Goal: Find contact information: Find contact information

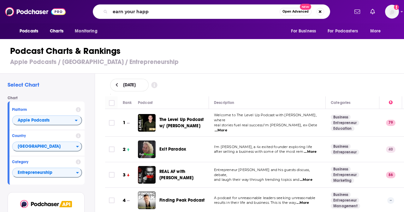
type input "earn your happy"
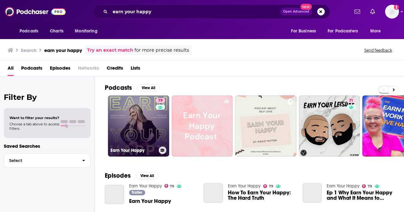
click at [143, 119] on link "79 Earn Your Happy" at bounding box center [138, 126] width 61 height 61
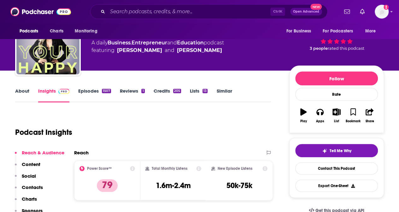
scroll to position [32, 0]
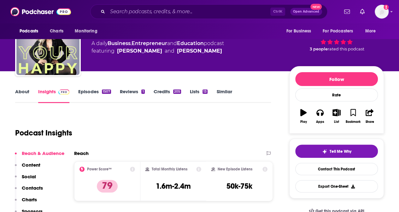
click at [86, 92] on link "Episodes 1507" at bounding box center [94, 96] width 33 height 15
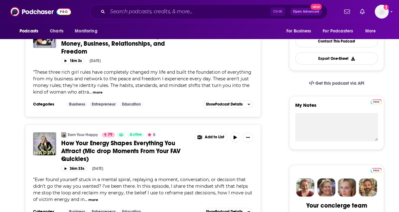
scroll to position [126, 0]
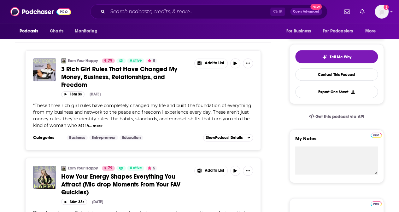
click at [96, 124] on button "more" at bounding box center [98, 125] width 10 height 5
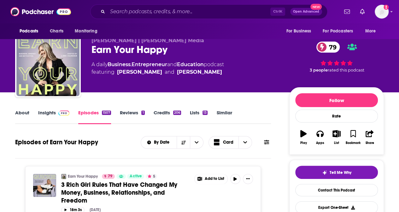
scroll to position [0, 0]
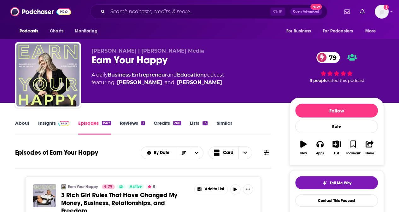
click at [46, 120] on div "About Insights Episodes 1507 Reviews 1 Credits 206 Lists 13 Similar" at bounding box center [143, 126] width 256 height 15
click at [46, 123] on link "Insights" at bounding box center [53, 127] width 31 height 15
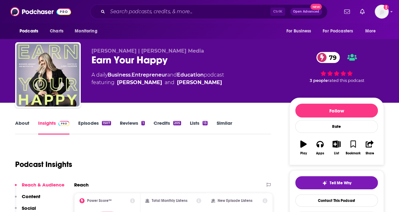
click at [44, 123] on link "Insights" at bounding box center [53, 127] width 31 height 15
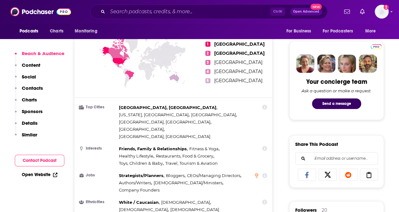
scroll to position [284, 0]
click at [41, 88] on p "Contacts" at bounding box center [32, 88] width 21 height 6
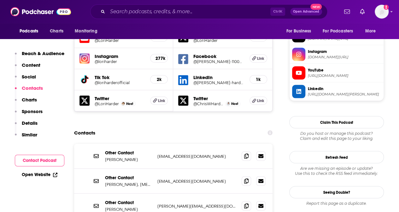
scroll to position [584, 0]
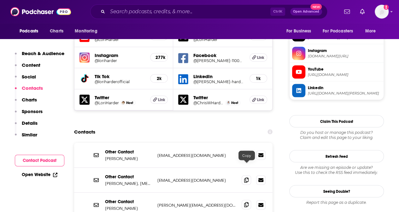
click at [247, 202] on icon at bounding box center [246, 204] width 4 height 5
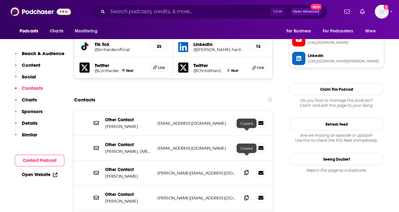
scroll to position [647, 0]
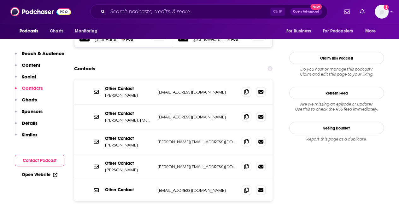
drag, startPoint x: 131, startPoint y: 193, endPoint x: 224, endPoint y: 179, distance: 94.6
click at [132, 193] on div "Other Contact [PERSON_NAME] [EMAIL_ADDRESS][DOMAIN_NAME] [EMAIL_ADDRESS][DOMAIN…" at bounding box center [173, 172] width 198 height 184
drag, startPoint x: 245, startPoint y: 176, endPoint x: 248, endPoint y: 174, distance: 3.7
click at [248, 210] on icon at bounding box center [246, 212] width 4 height 5
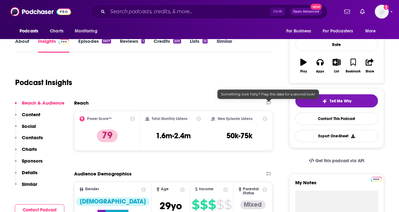
scroll to position [0, 0]
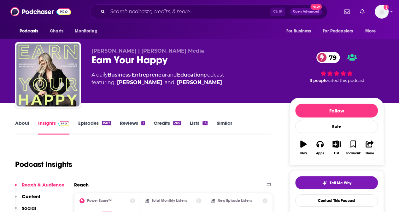
click at [94, 123] on link "Episodes 1507" at bounding box center [94, 127] width 33 height 15
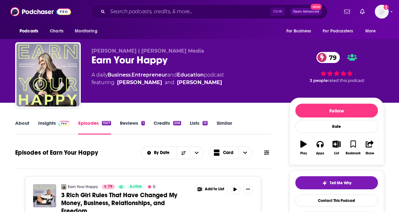
click at [26, 123] on link "About" at bounding box center [22, 127] width 14 height 15
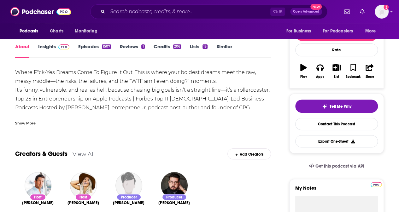
scroll to position [32, 0]
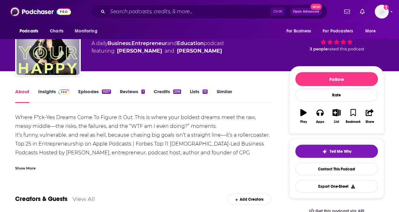
click at [49, 92] on link "Insights" at bounding box center [53, 96] width 31 height 15
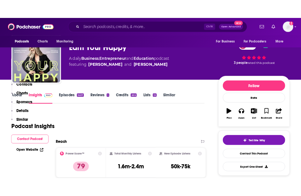
scroll to position [126, 0]
